Goal: Task Accomplishment & Management: Use online tool/utility

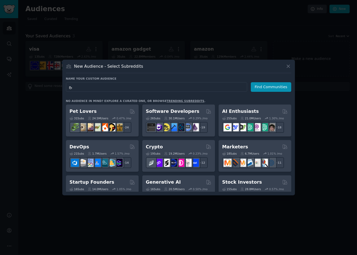
type input "ي"
type input "domaining"
click at [271, 88] on button "Find Communities" at bounding box center [271, 87] width 40 height 10
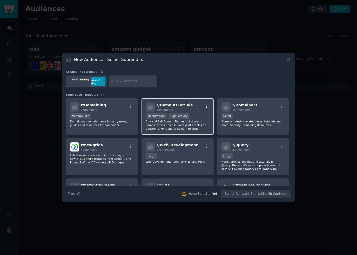
click at [205, 104] on icon "button" at bounding box center [206, 106] width 5 height 5
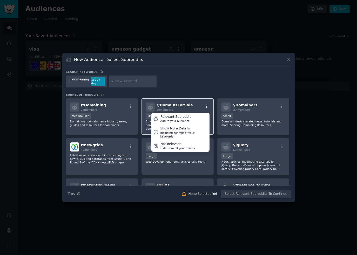
click at [205, 104] on icon "button" at bounding box center [206, 106] width 5 height 5
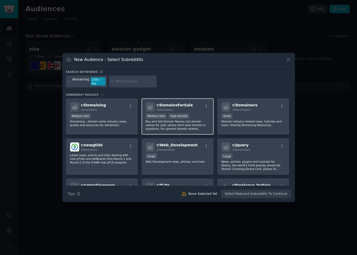
click at [177, 104] on span "r/ DomainsForSale" at bounding box center [174, 105] width 36 height 4
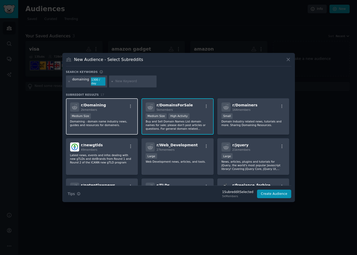
click at [115, 106] on div "r/ Domaining 2k members" at bounding box center [102, 107] width 64 height 9
click at [275, 191] on button "Create Audience" at bounding box center [274, 194] width 34 height 9
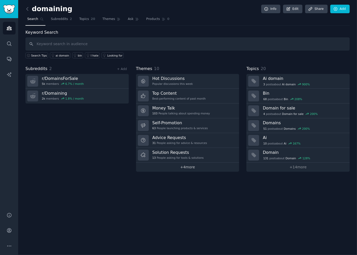
click at [191, 167] on link "+ 4 more" at bounding box center [187, 167] width 103 height 9
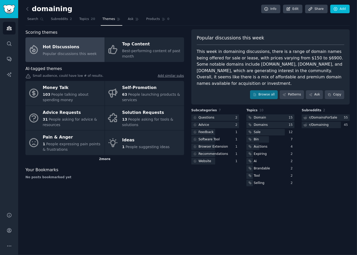
click at [105, 160] on div "2 more" at bounding box center [104, 159] width 159 height 8
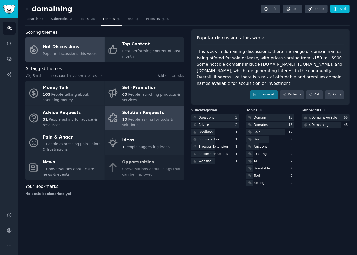
click at [147, 117] on span "People asking for tools & solutions" at bounding box center [147, 122] width 51 height 10
